Goal: Information Seeking & Learning: Learn about a topic

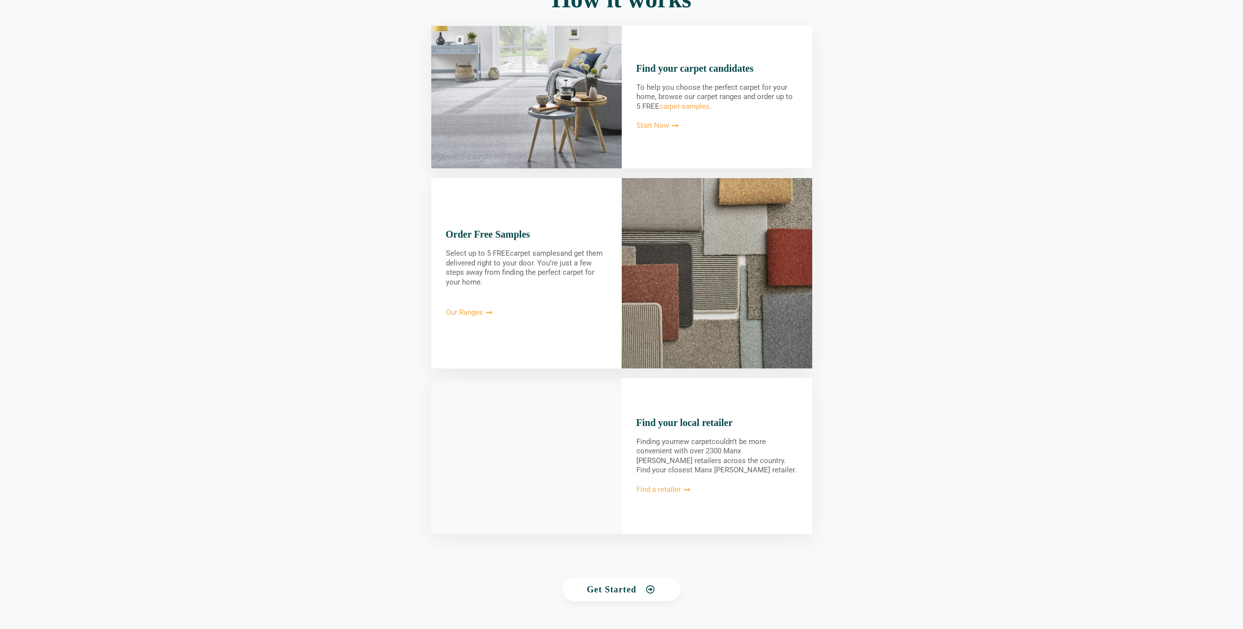
scroll to position [773, 0]
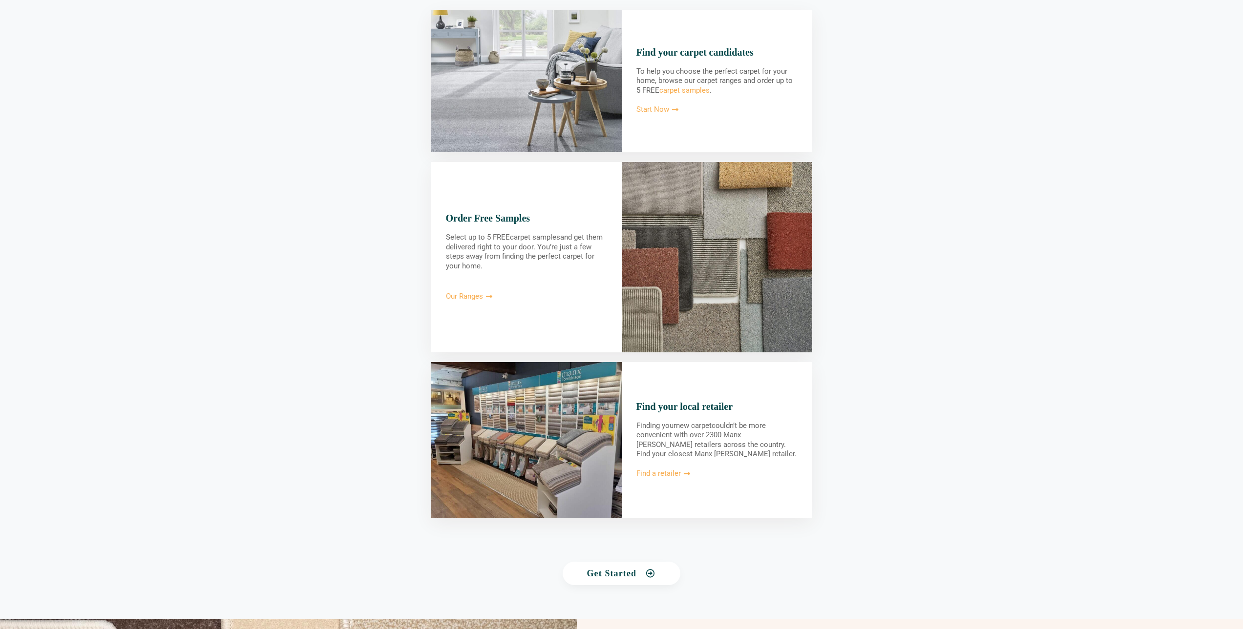
click at [518, 416] on img at bounding box center [526, 440] width 190 height 156
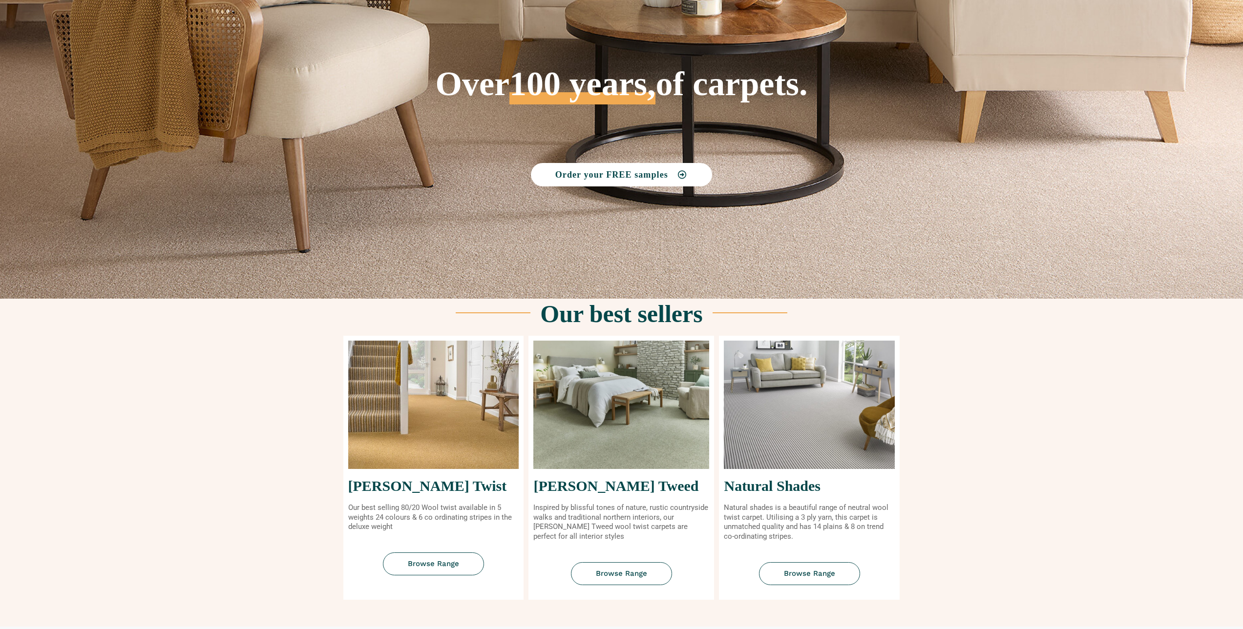
scroll to position [0, 0]
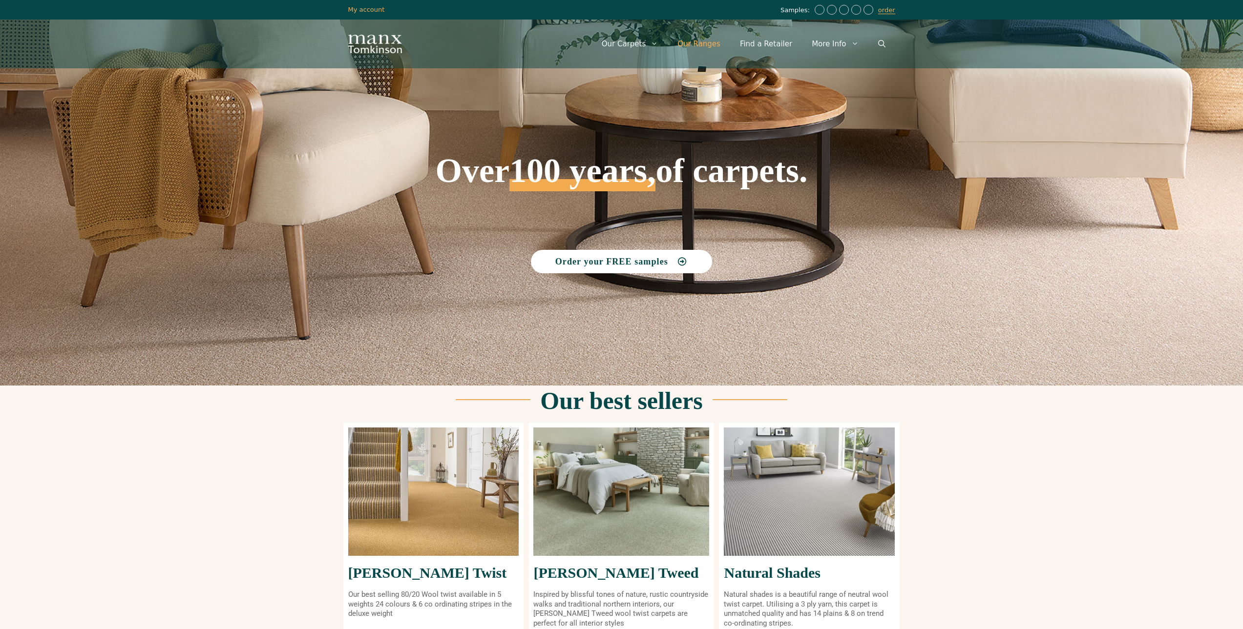
click at [713, 47] on link "Our Ranges" at bounding box center [699, 43] width 63 height 29
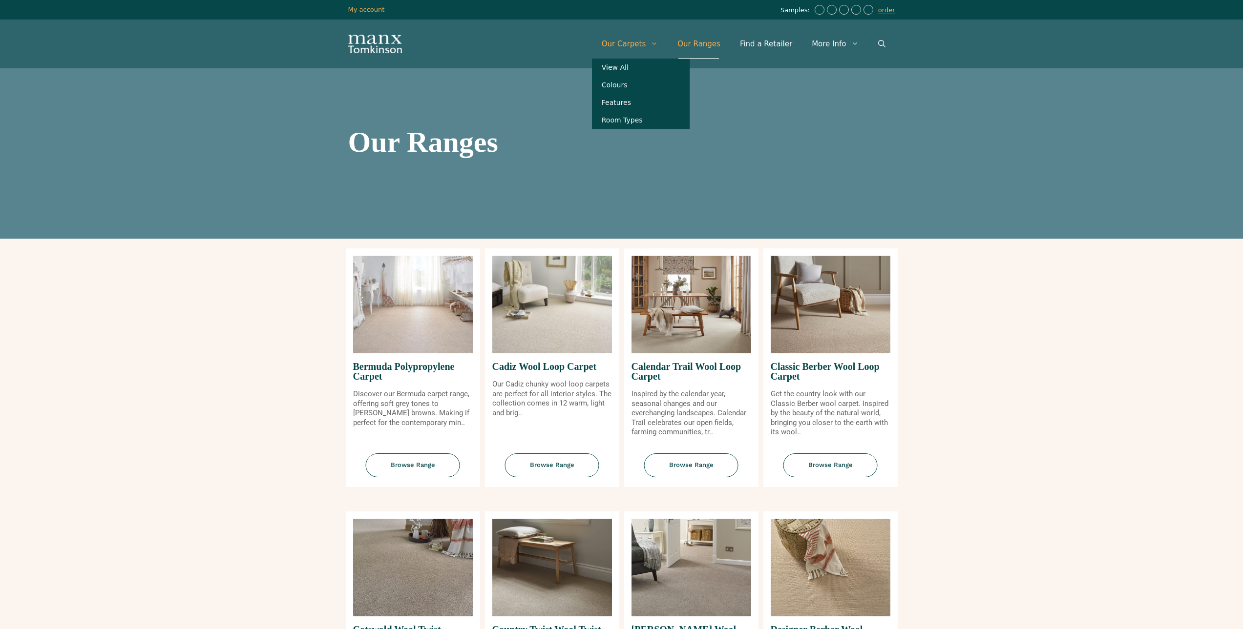
click at [634, 41] on link "Our Carpets" at bounding box center [630, 43] width 76 height 29
